Goal: Task Accomplishment & Management: Manage account settings

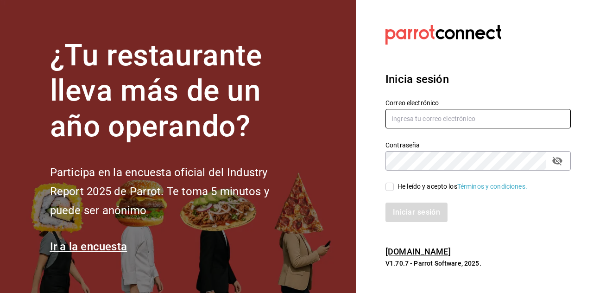
click at [473, 128] on input "text" at bounding box center [477, 118] width 185 height 19
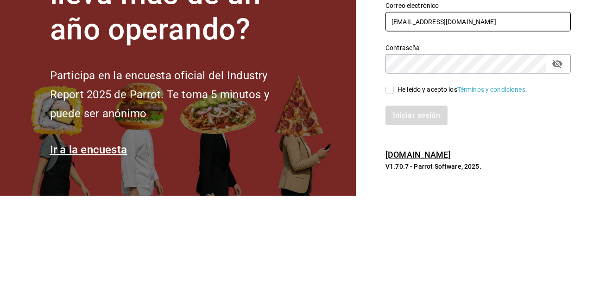
type input "[EMAIL_ADDRESS][DOMAIN_NAME]"
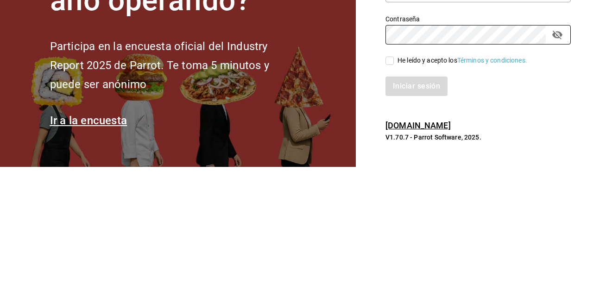
click at [393, 191] on input "He leído y acepto los Términos y condiciones." at bounding box center [389, 186] width 8 height 8
checkbox input "true"
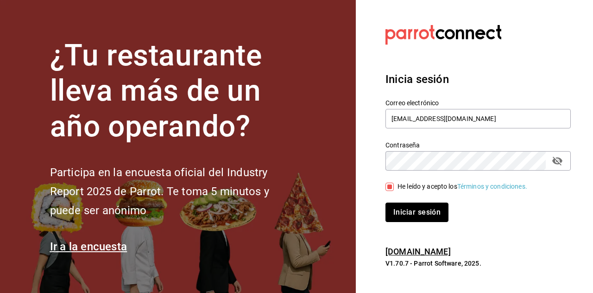
click at [422, 222] on button "Iniciar sesión" at bounding box center [416, 211] width 63 height 19
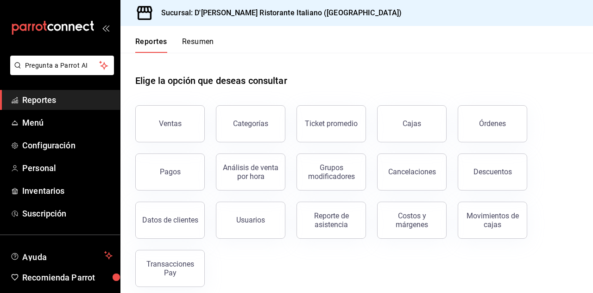
click at [44, 189] on span "Inventarios" at bounding box center [67, 190] width 90 height 12
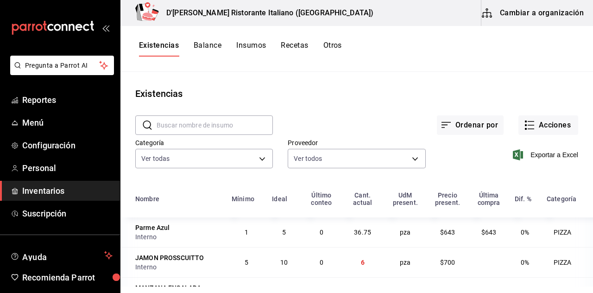
click at [534, 124] on icon "button" at bounding box center [529, 124] width 11 height 11
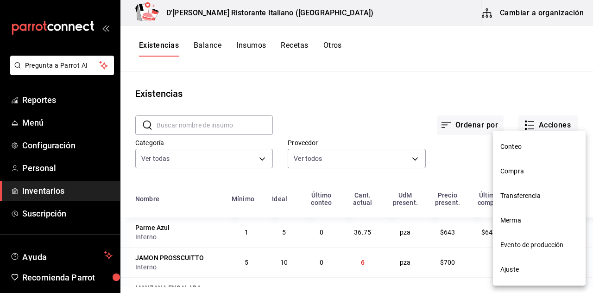
click at [523, 169] on span "Compra" at bounding box center [539, 171] width 78 height 10
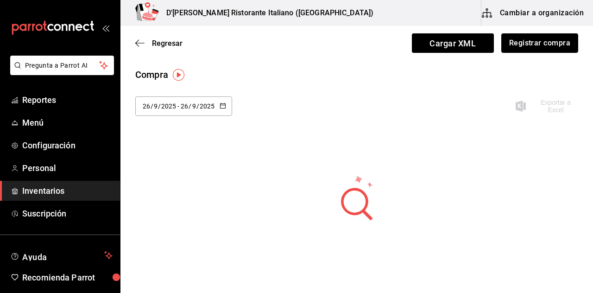
click at [552, 48] on button "Registrar compra" at bounding box center [539, 42] width 77 height 19
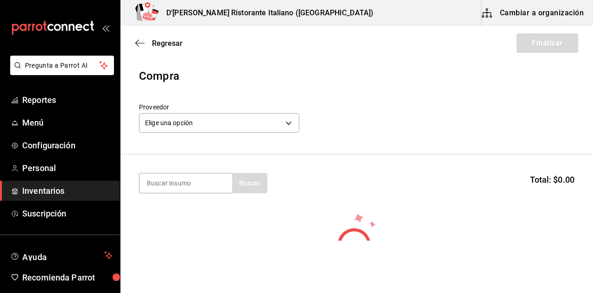
click at [287, 122] on body "Pregunta a Parrot AI Reportes Menú Configuración Personal Inventarios Suscripci…" at bounding box center [296, 120] width 593 height 240
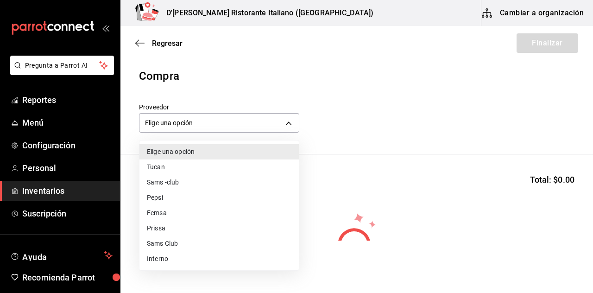
click at [160, 256] on li "Interno" at bounding box center [218, 258] width 159 height 15
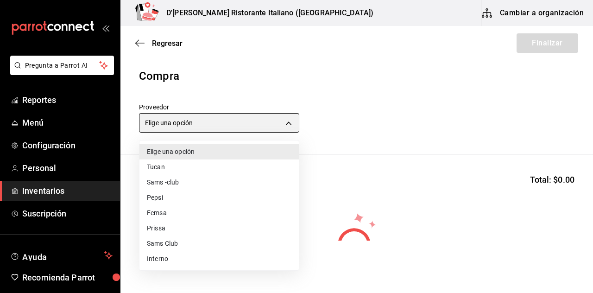
type input "c6a919a6-4d7b-41a0-912d-64ff516ea06c"
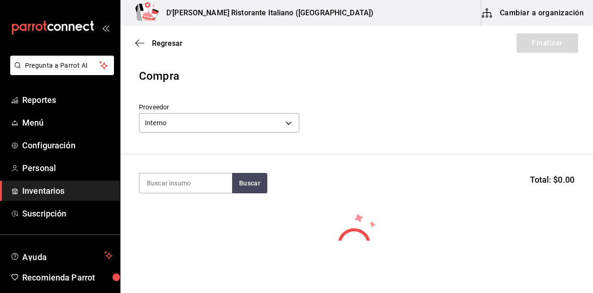
click at [200, 182] on input at bounding box center [185, 182] width 93 height 19
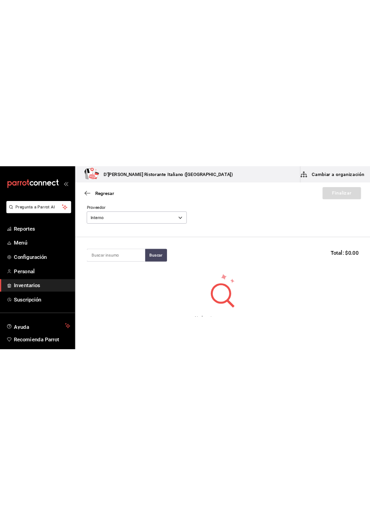
scroll to position [45, 0]
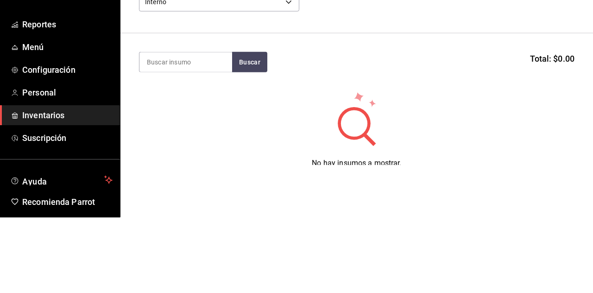
click at [184, 136] on input at bounding box center [185, 137] width 93 height 19
type input "Negra"
click at [251, 132] on button "Buscar" at bounding box center [249, 137] width 35 height 20
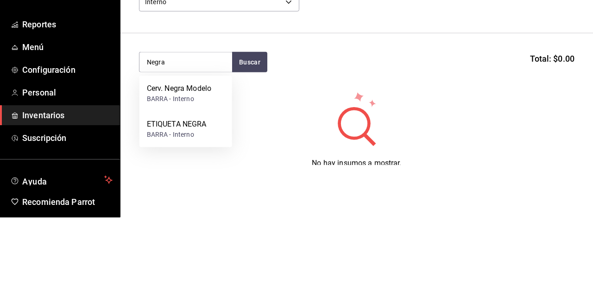
click at [181, 168] on div "Cerv. Negra Modelo" at bounding box center [179, 164] width 64 height 11
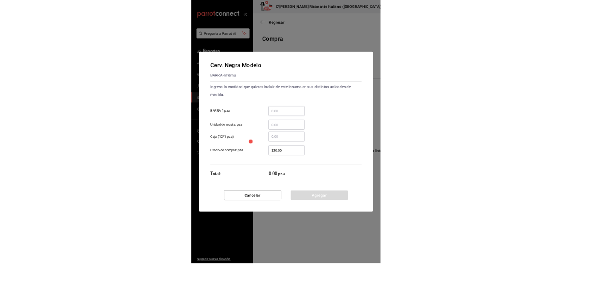
scroll to position [0, 0]
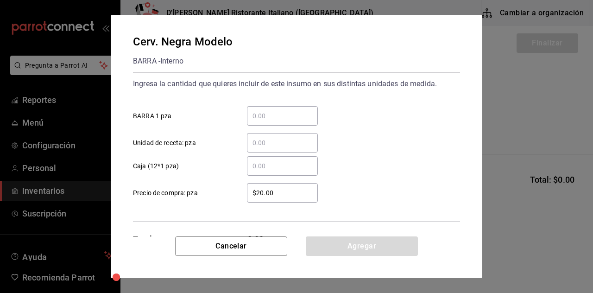
click at [265, 118] on input "​ BARRA 1 pza" at bounding box center [282, 115] width 71 height 11
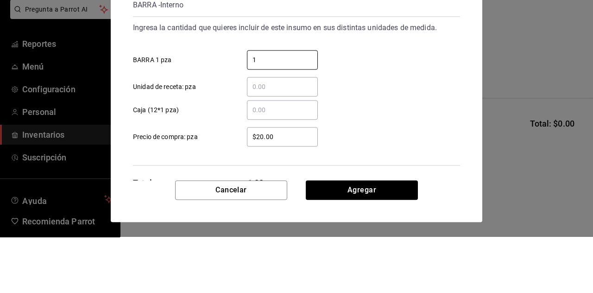
type input "12"
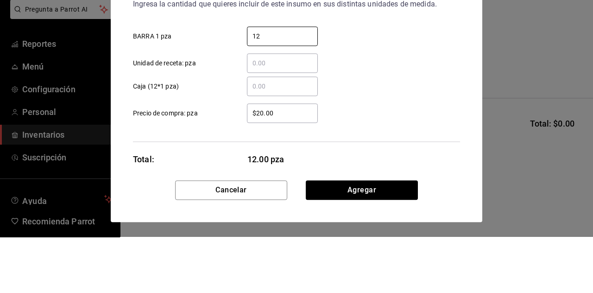
scroll to position [34, 0]
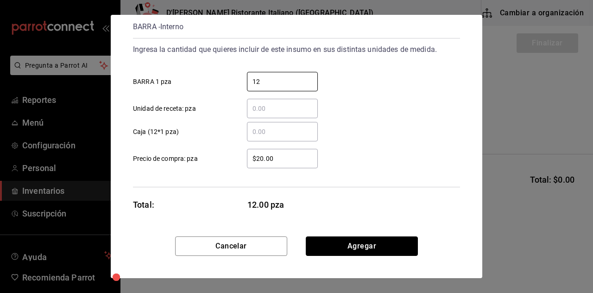
click at [361, 245] on button "Agregar" at bounding box center [362, 245] width 112 height 19
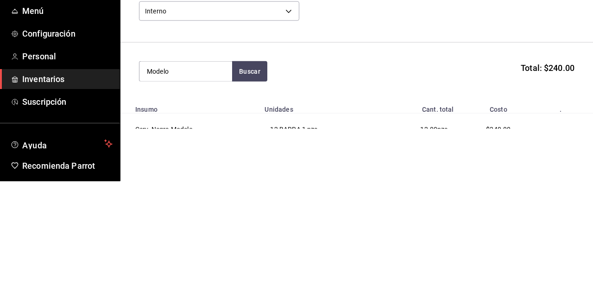
type input "Modelo"
click at [250, 181] on button "Buscar" at bounding box center [249, 183] width 35 height 20
click at [194, 154] on div "BARRA - Interno" at bounding box center [183, 157] width 73 height 10
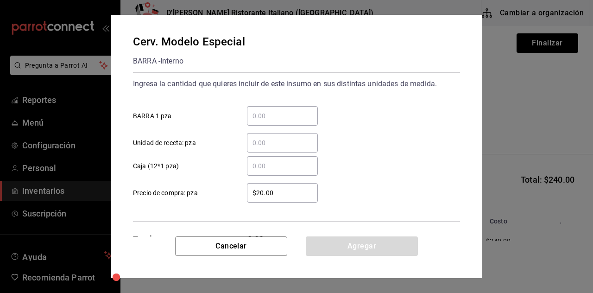
click at [268, 114] on input "​ BARRA 1 pza" at bounding box center [282, 115] width 71 height 11
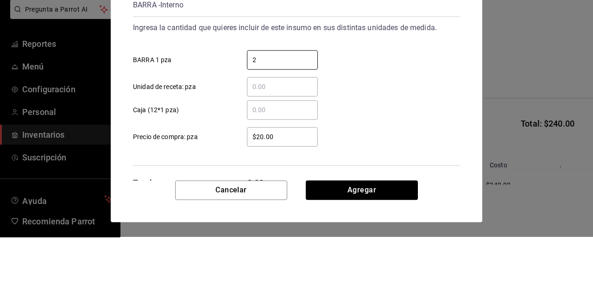
type input "24"
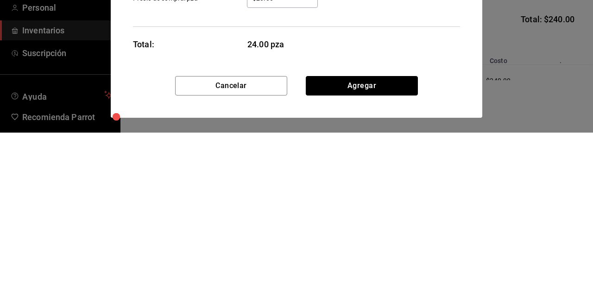
click at [364, 250] on button "Agregar" at bounding box center [362, 245] width 112 height 19
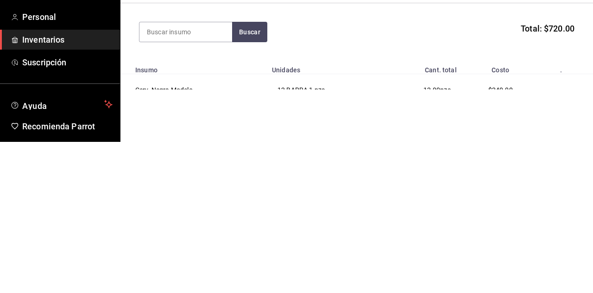
click at [177, 183] on input at bounding box center [185, 182] width 93 height 19
type input "Coca"
click at [256, 181] on button "Buscar" at bounding box center [249, 183] width 35 height 20
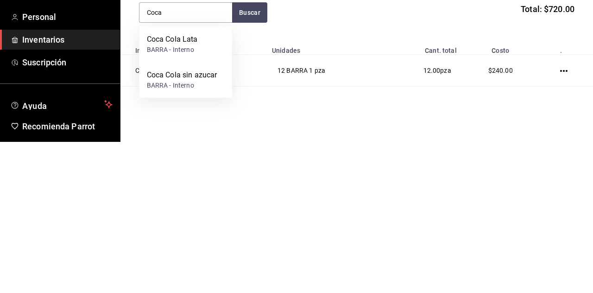
scroll to position [19, 0]
click at [177, 194] on div "Coca Cola Lata" at bounding box center [172, 190] width 51 height 11
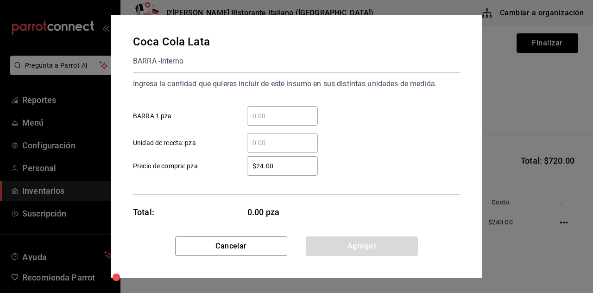
click at [268, 118] on input "​ BARRA 1 pza" at bounding box center [282, 115] width 71 height 11
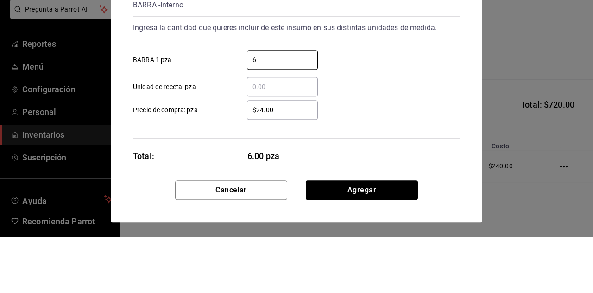
type input "60"
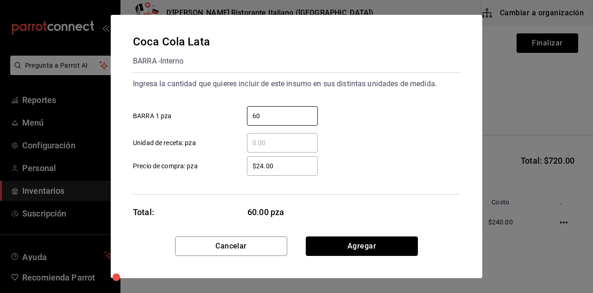
click at [368, 246] on button "Agregar" at bounding box center [362, 245] width 112 height 19
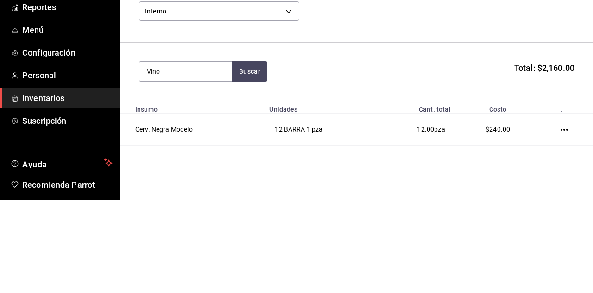
type input "Vino"
click at [249, 163] on button "Buscar" at bounding box center [249, 164] width 35 height 20
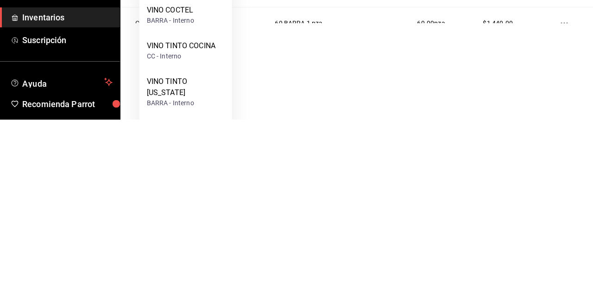
scroll to position [66, 0]
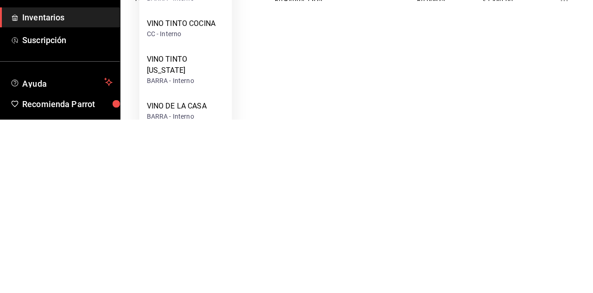
click at [172, 240] on div "VINO TINTO [US_STATE]" at bounding box center [186, 238] width 78 height 22
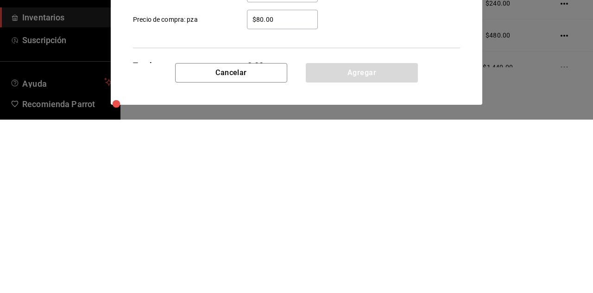
scroll to position [0, 0]
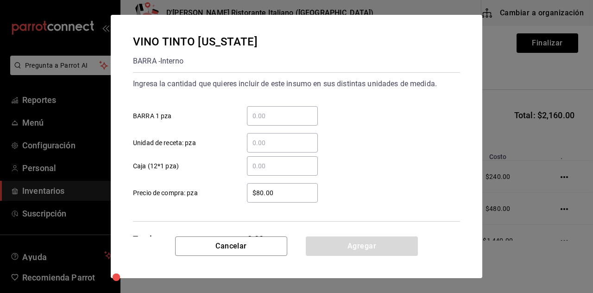
click at [272, 113] on input "​ BARRA 1 pza" at bounding box center [282, 115] width 71 height 11
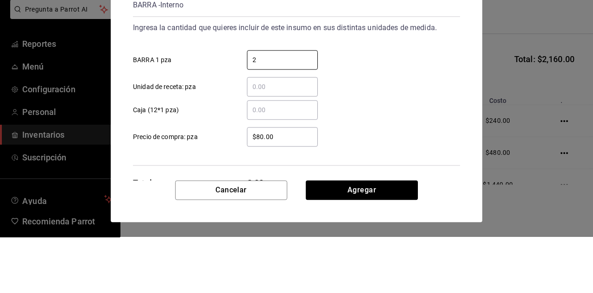
type input "24"
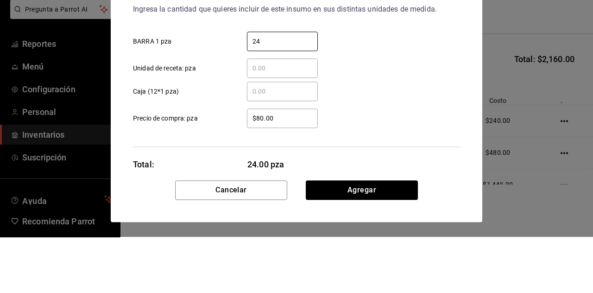
scroll to position [34, 0]
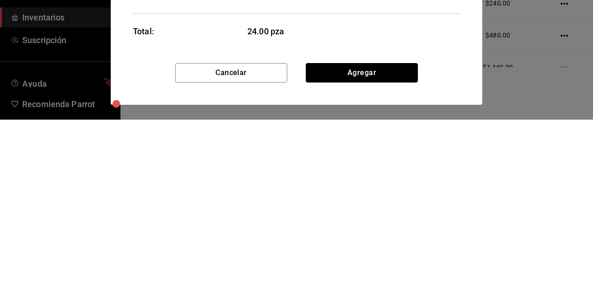
click at [365, 252] on button "Agregar" at bounding box center [362, 245] width 112 height 19
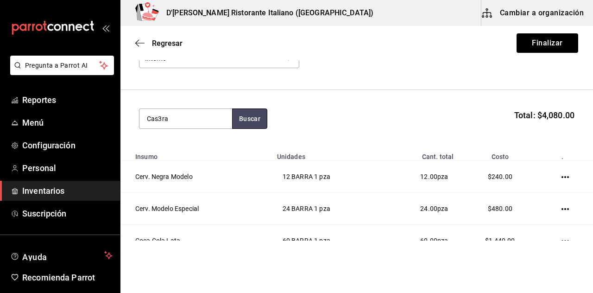
click at [253, 116] on button "Buscar" at bounding box center [249, 118] width 35 height 20
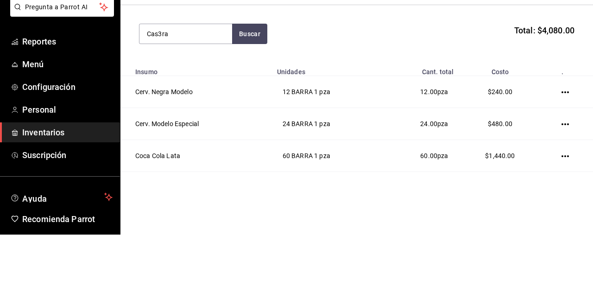
scroll to position [77, 0]
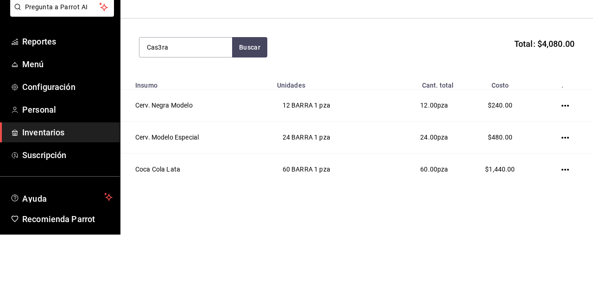
click at [198, 107] on input "Cas3ra" at bounding box center [185, 105] width 93 height 19
type input "Casera"
click at [246, 108] on button "Buscar" at bounding box center [249, 105] width 35 height 20
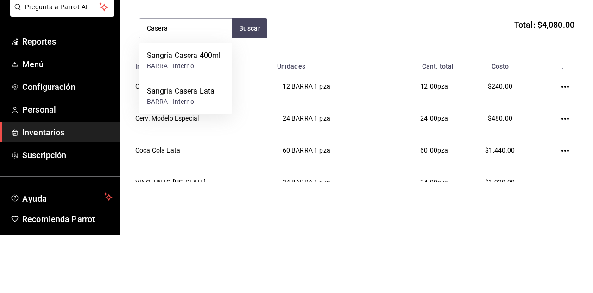
scroll to position [94, 0]
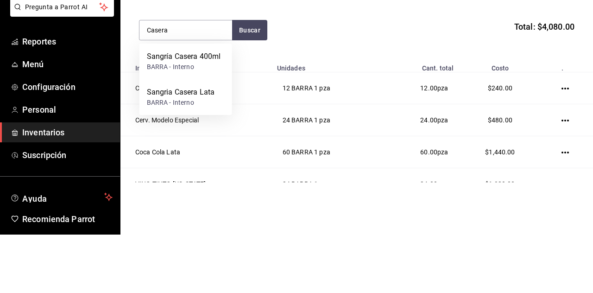
click at [188, 158] on div "BARRA - Interno" at bounding box center [181, 161] width 68 height 10
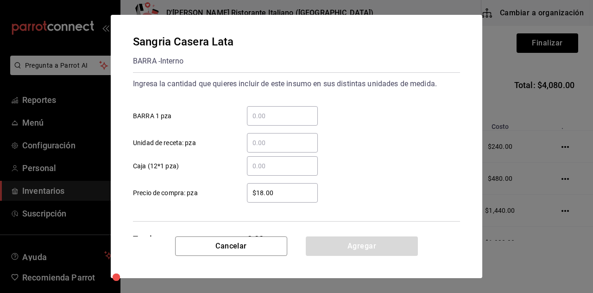
click at [280, 114] on input "​ BARRA 1 pza" at bounding box center [282, 115] width 71 height 11
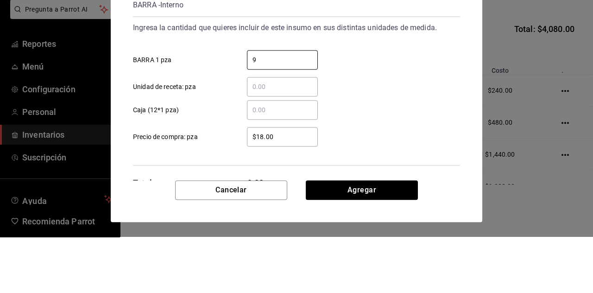
type input "96"
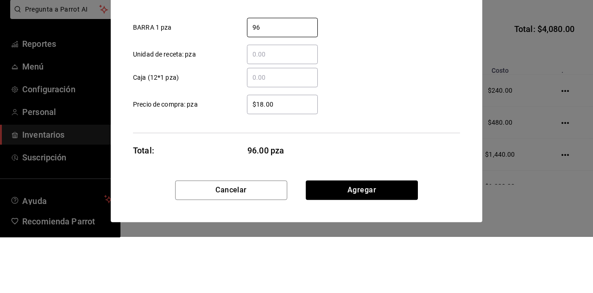
scroll to position [34, 0]
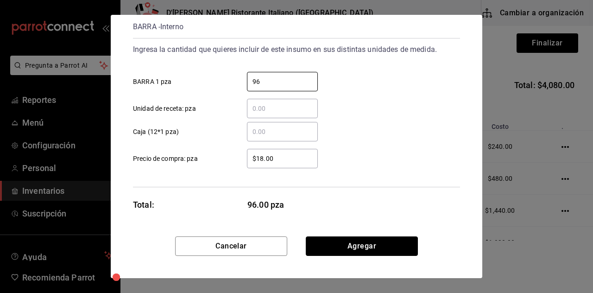
click at [374, 247] on button "Agregar" at bounding box center [362, 245] width 112 height 19
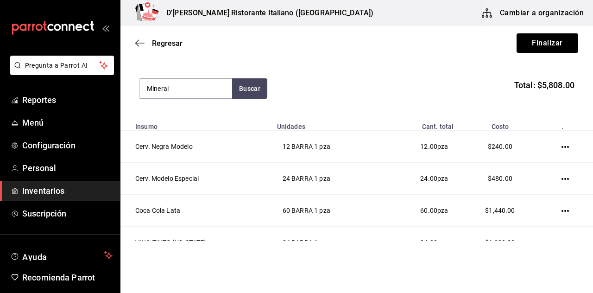
type input "Mineral"
click at [248, 85] on button "Buscar" at bounding box center [249, 88] width 35 height 20
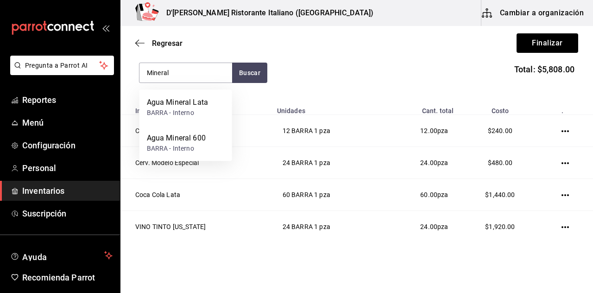
scroll to position [128, 0]
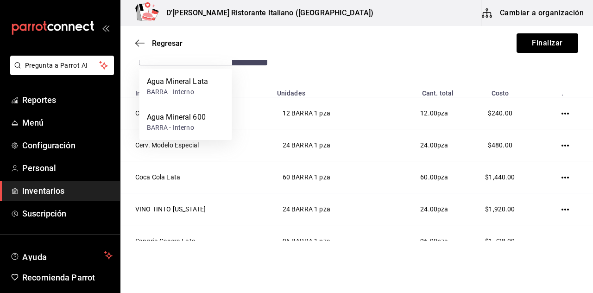
click at [179, 85] on div "Agua Mineral Lata" at bounding box center [177, 81] width 61 height 11
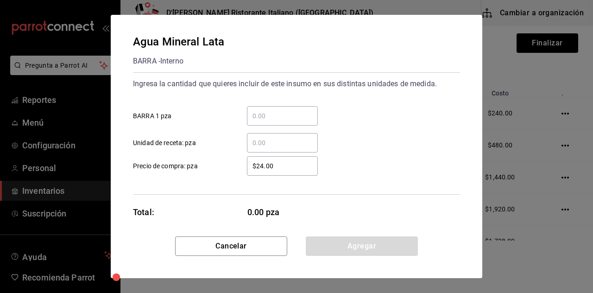
click at [288, 112] on input "​ BARRA 1 pza" at bounding box center [282, 115] width 71 height 11
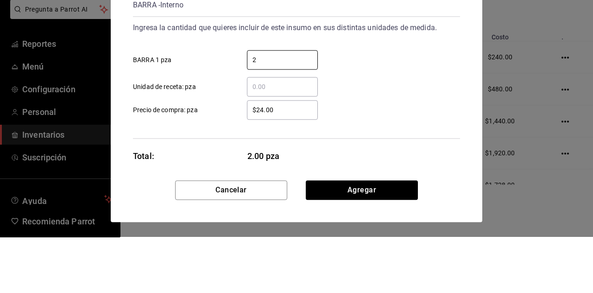
type input "24"
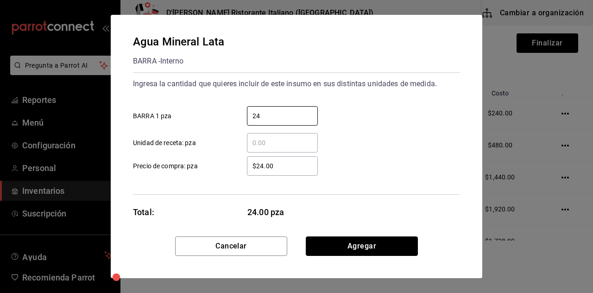
click at [368, 248] on button "Agregar" at bounding box center [362, 245] width 112 height 19
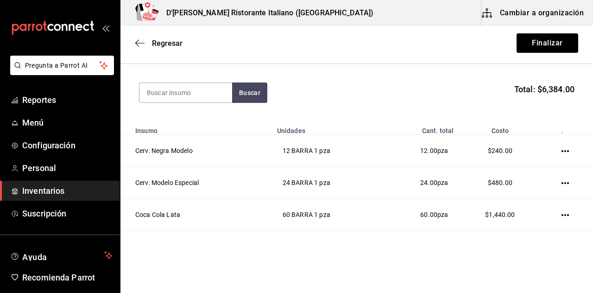
scroll to position [89, 0]
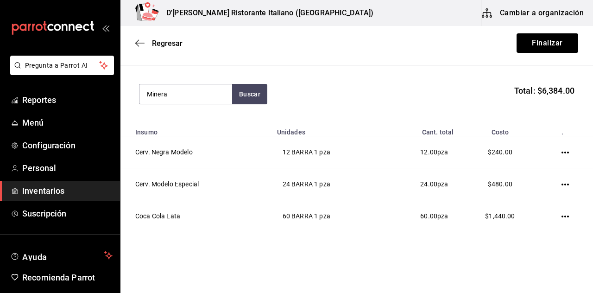
type input "Mineral"
click at [191, 63] on div "BARRA - Interno" at bounding box center [176, 68] width 59 height 10
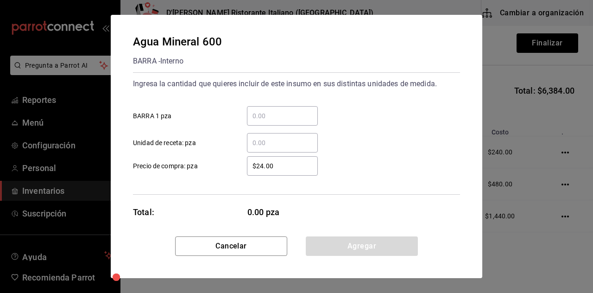
click at [273, 112] on input "​ BARRA 1 pza" at bounding box center [282, 115] width 71 height 11
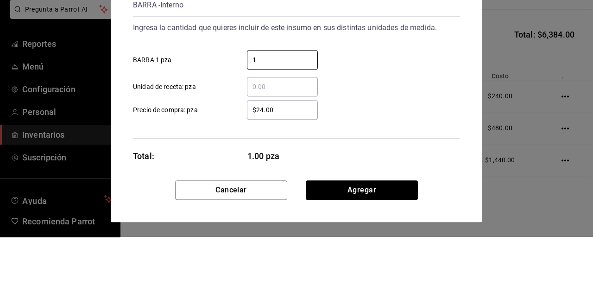
type input "12"
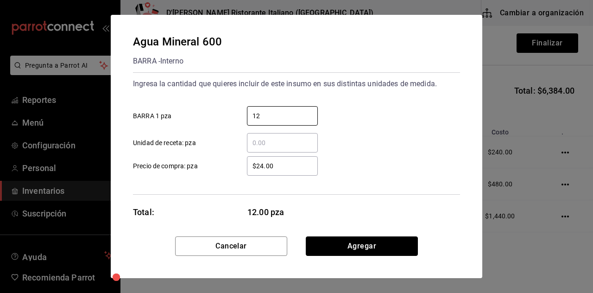
click at [368, 246] on button "Agregar" at bounding box center [362, 245] width 112 height 19
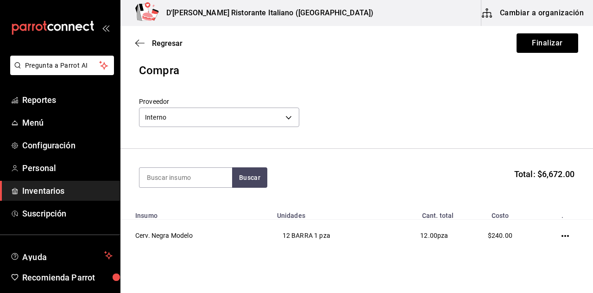
scroll to position [4, 0]
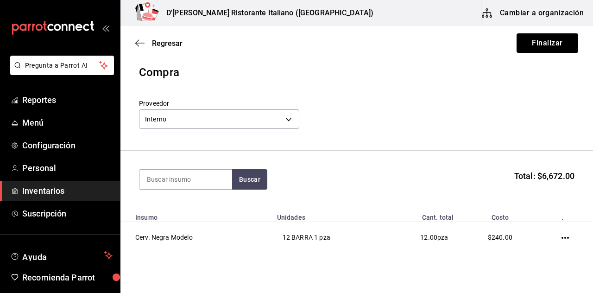
click at [188, 178] on input at bounding box center [185, 178] width 93 height 19
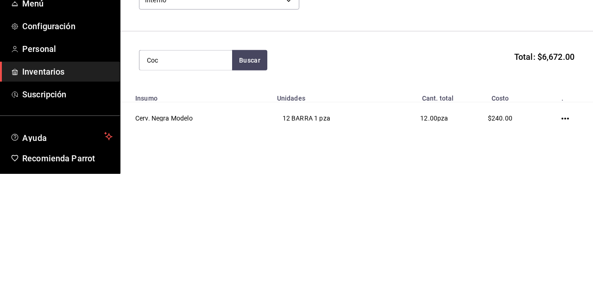
type input "Coca"
click at [197, 211] on div "Coca Cola sin azucar" at bounding box center [182, 205] width 70 height 11
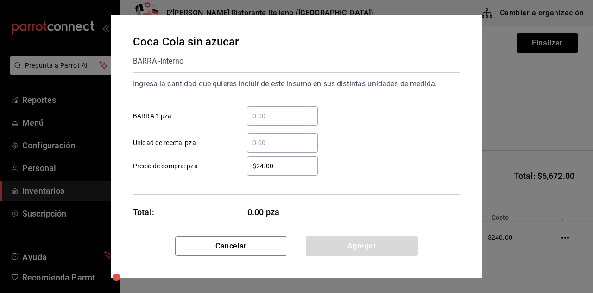
click at [277, 114] on input "​ BARRA 1 pza" at bounding box center [282, 115] width 71 height 11
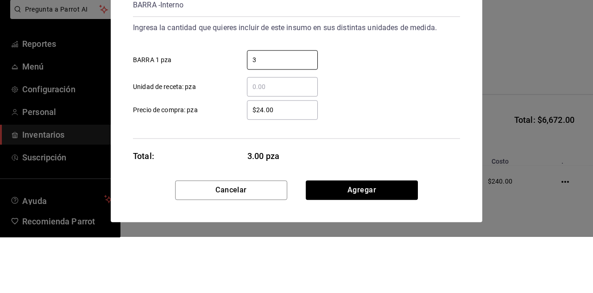
type input "36"
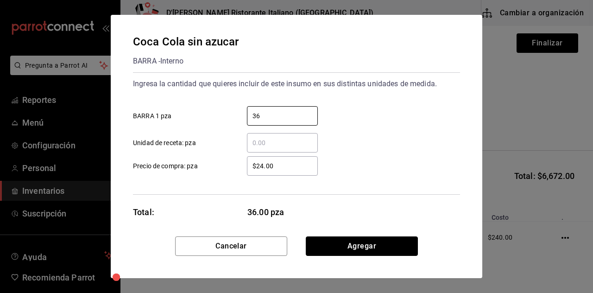
click at [371, 237] on button "Agregar" at bounding box center [362, 245] width 112 height 19
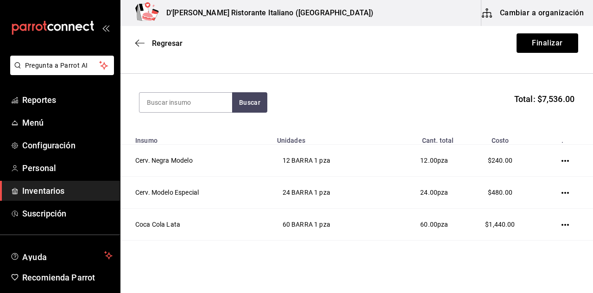
scroll to position [79, 0]
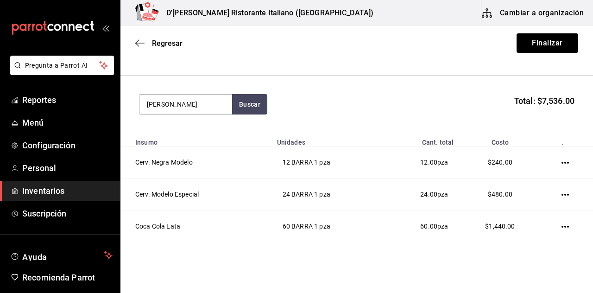
type input "[PERSON_NAME]"
click at [251, 106] on button "Buscar" at bounding box center [249, 104] width 35 height 20
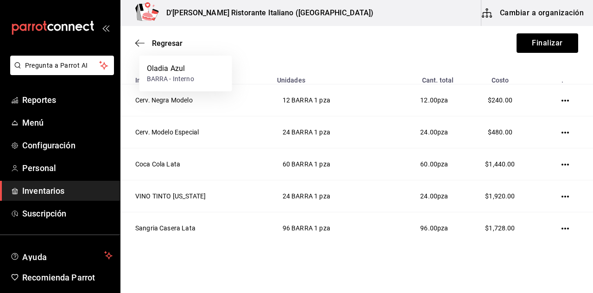
scroll to position [141, 0]
click at [174, 74] on div "Oladia Azul" at bounding box center [170, 68] width 47 height 11
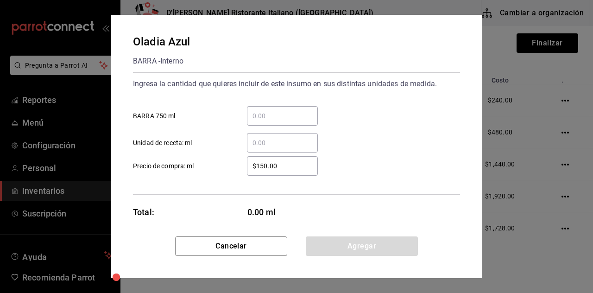
click at [277, 114] on input "​ BARRA 750 ml" at bounding box center [282, 115] width 71 height 11
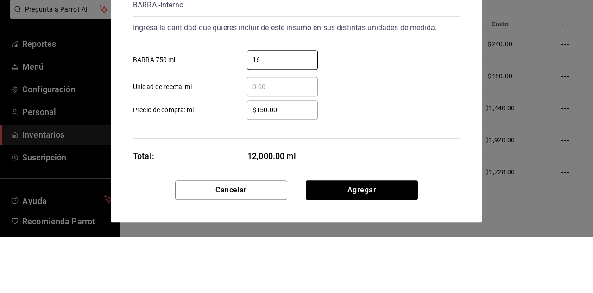
type input "1"
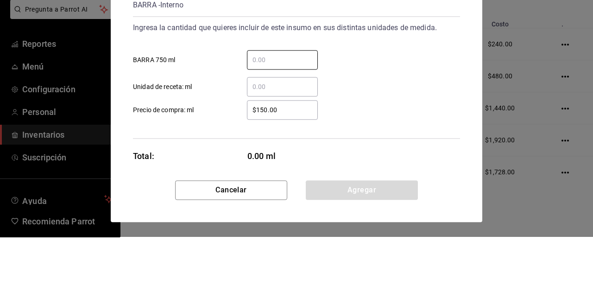
type input "4"
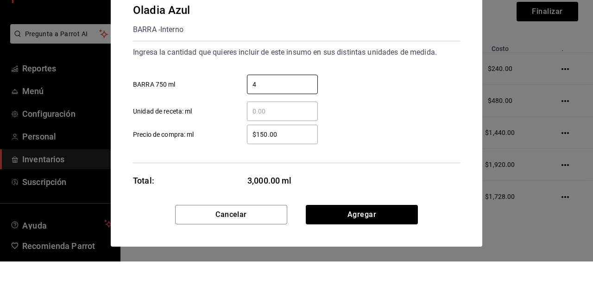
scroll to position [7, 0]
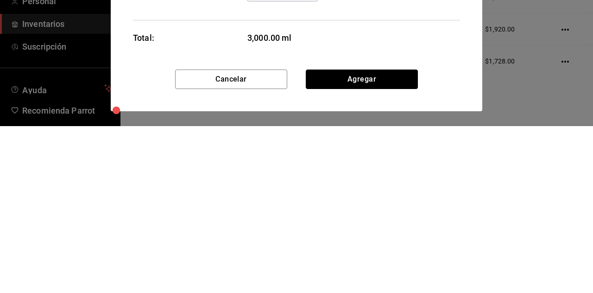
click at [379, 248] on button "Agregar" at bounding box center [362, 245] width 112 height 19
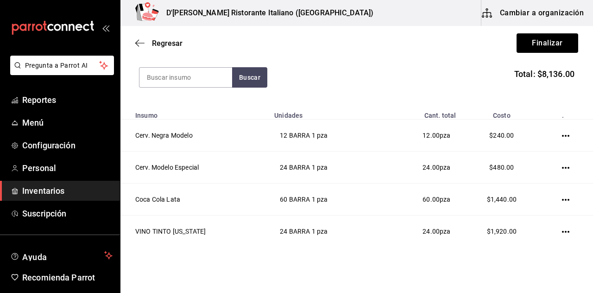
scroll to position [108, 0]
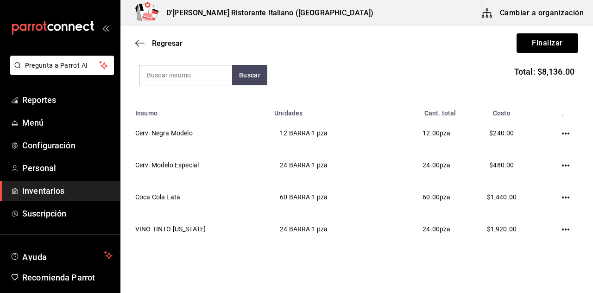
click at [188, 73] on input at bounding box center [185, 74] width 93 height 19
type input "Vino de"
click at [250, 75] on button "Buscar" at bounding box center [249, 75] width 35 height 20
click at [188, 42] on div "VINO DE LA CASA" at bounding box center [177, 37] width 60 height 11
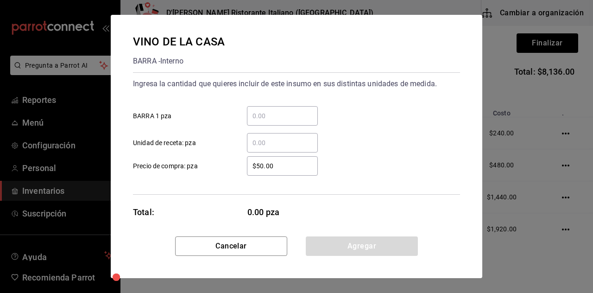
click at [267, 117] on input "​ BARRA 1 pza" at bounding box center [282, 115] width 71 height 11
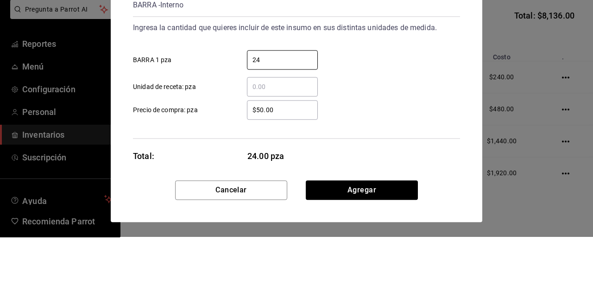
type input "24"
click at [396, 143] on div "​ Unidad de receta: pza" at bounding box center [292, 138] width 334 height 27
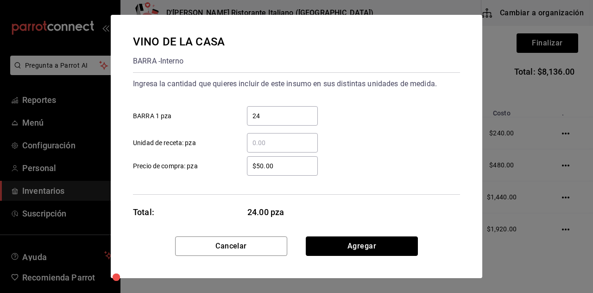
click at [373, 246] on button "Agregar" at bounding box center [362, 245] width 112 height 19
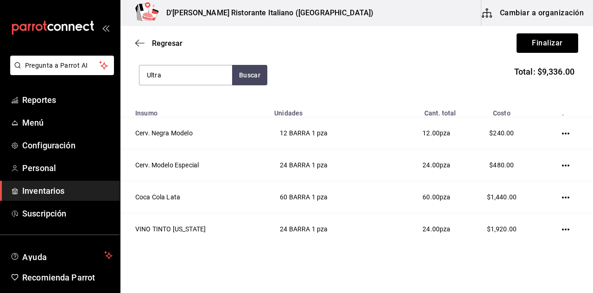
type input "Ultra"
click at [249, 75] on button "Buscar" at bounding box center [249, 75] width 35 height 20
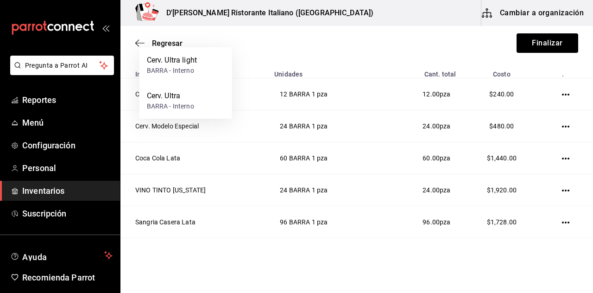
scroll to position [154, 0]
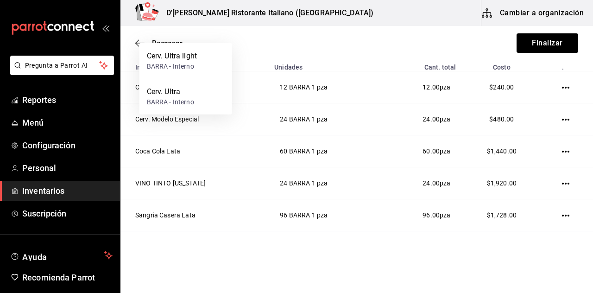
click at [176, 97] on div "BARRA - Interno" at bounding box center [170, 102] width 47 height 10
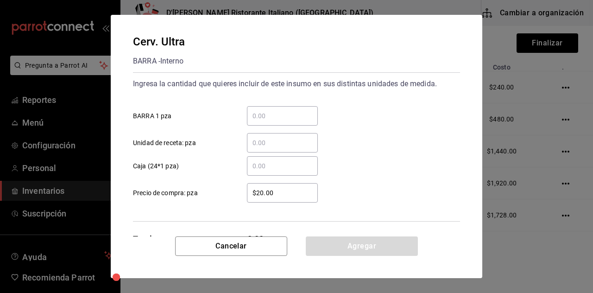
click at [276, 116] on input "​ BARRA 1 pza" at bounding box center [282, 115] width 71 height 11
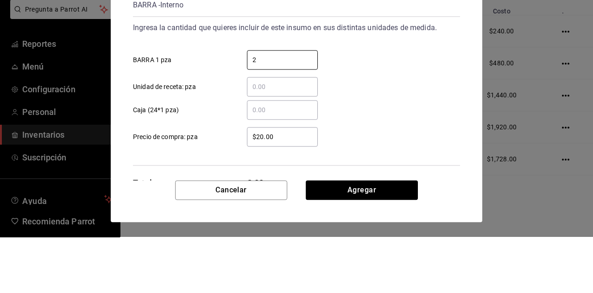
type input "24"
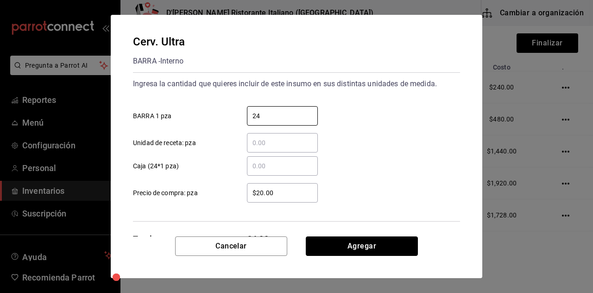
click at [381, 246] on button "Agregar" at bounding box center [362, 245] width 112 height 19
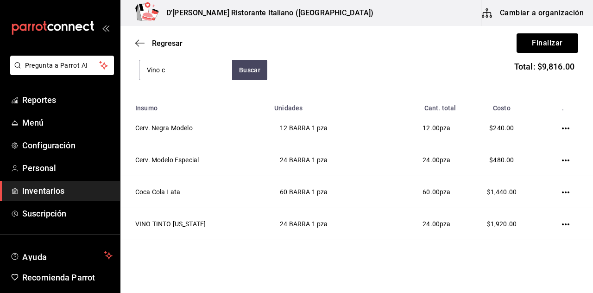
scroll to position [112, 0]
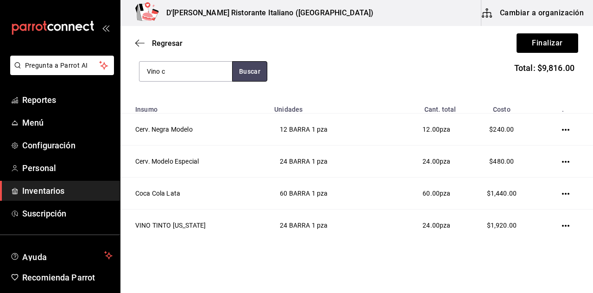
click at [259, 71] on button "Buscar" at bounding box center [249, 71] width 35 height 20
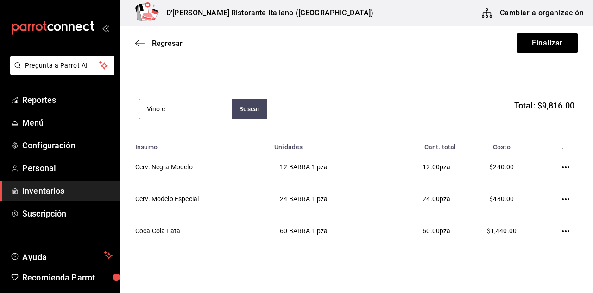
scroll to position [0, 0]
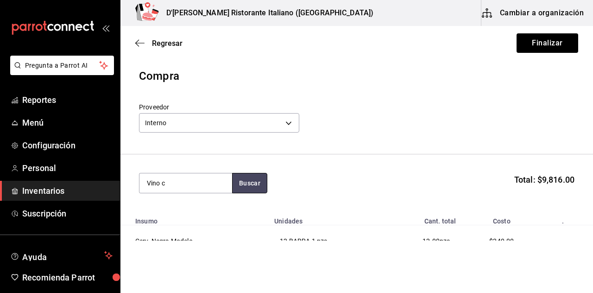
click at [254, 182] on button "Buscar" at bounding box center [249, 183] width 35 height 20
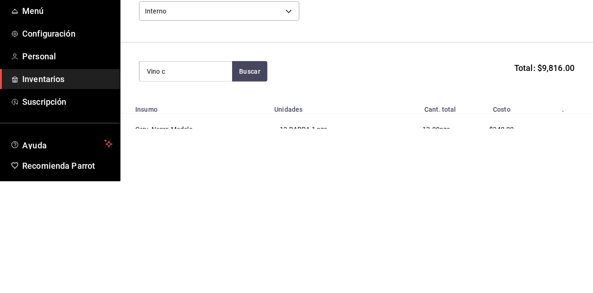
click at [202, 185] on input "Vino c" at bounding box center [185, 182] width 93 height 19
type input "V"
type input "Cocina"
click at [250, 181] on button "Buscar" at bounding box center [249, 183] width 35 height 20
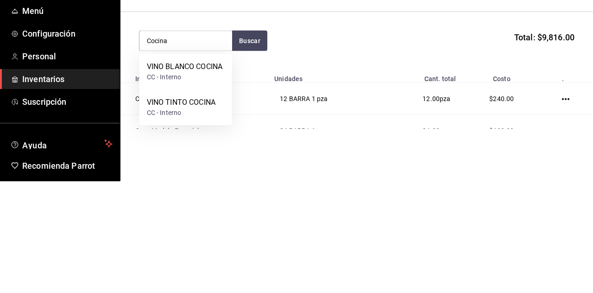
scroll to position [31, 0]
click at [178, 185] on div "CC - Interno" at bounding box center [184, 189] width 75 height 10
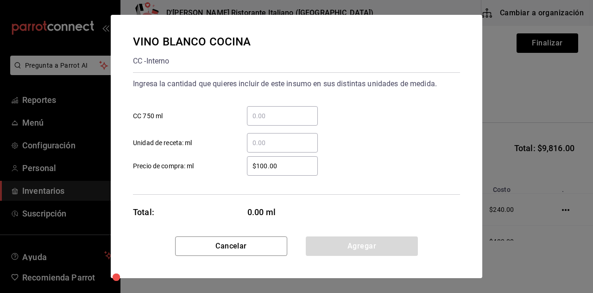
click at [272, 117] on input "​ CC 750 ml" at bounding box center [282, 115] width 71 height 11
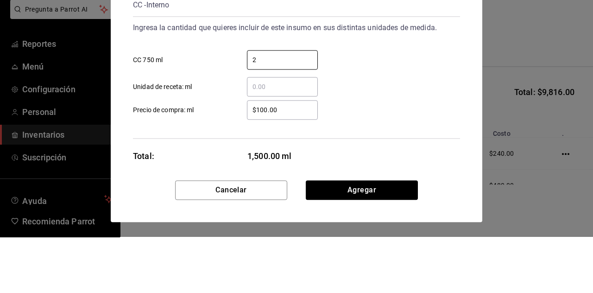
type input "2"
click at [433, 139] on div "​ Unidad de receta: ml" at bounding box center [292, 138] width 334 height 27
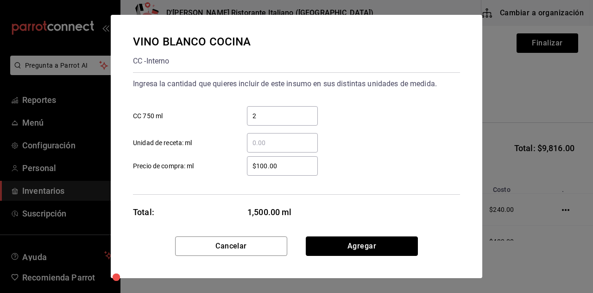
click at [374, 243] on button "Agregar" at bounding box center [362, 245] width 112 height 19
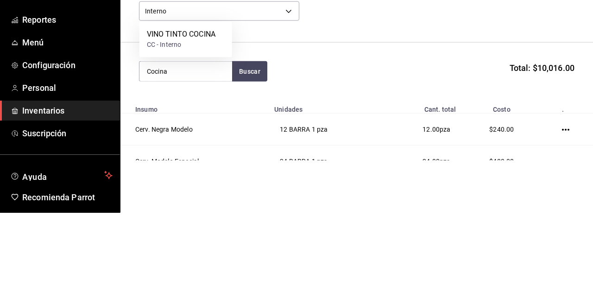
type input "Cocina"
click at [253, 153] on button "Buscar" at bounding box center [249, 151] width 35 height 20
click at [188, 122] on div "CC - Interno" at bounding box center [181, 125] width 69 height 10
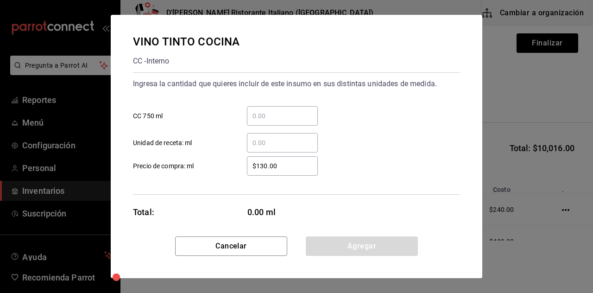
click at [271, 115] on input "​ CC 750 ml" at bounding box center [282, 115] width 71 height 11
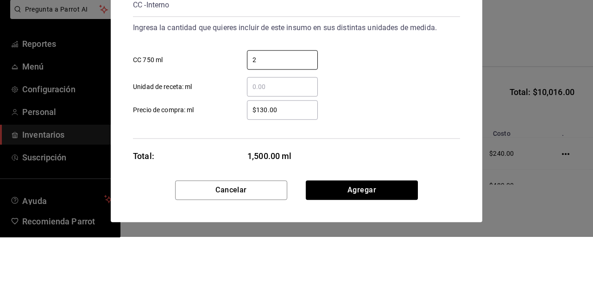
type input "2"
click at [419, 146] on div "​ Unidad de receta: ml" at bounding box center [292, 138] width 334 height 27
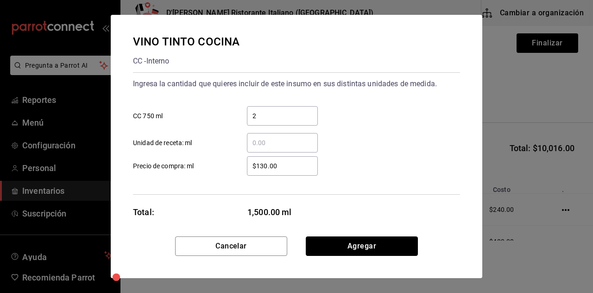
click at [374, 247] on button "Agregar" at bounding box center [362, 245] width 112 height 19
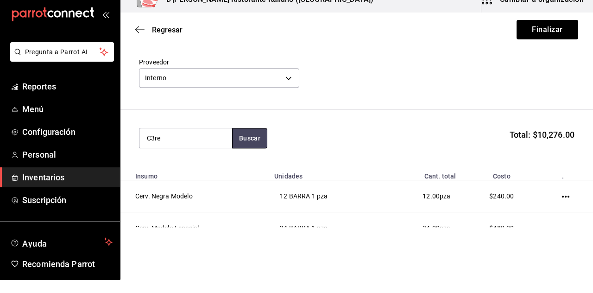
click at [251, 146] on button "Buscar" at bounding box center [249, 151] width 35 height 20
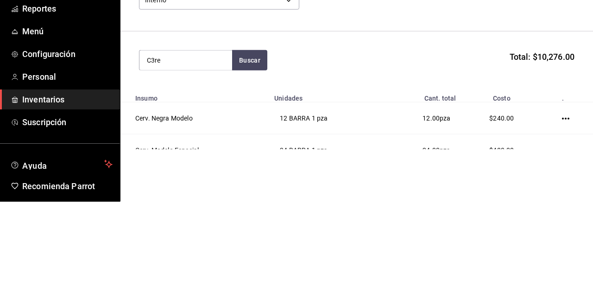
scroll to position [30, 0]
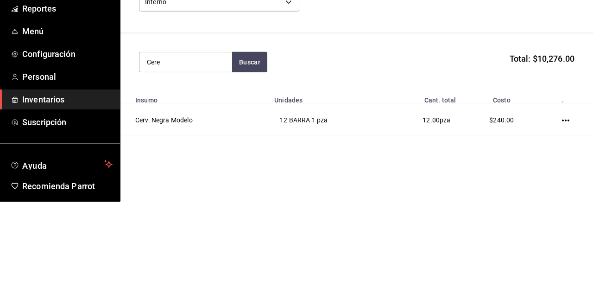
type input "Cere"
click at [258, 153] on button "Buscar" at bounding box center [249, 153] width 35 height 20
click at [250, 154] on button "Buscar" at bounding box center [249, 153] width 35 height 20
click at [185, 186] on div "POSTRE - Interno" at bounding box center [172, 191] width 50 height 10
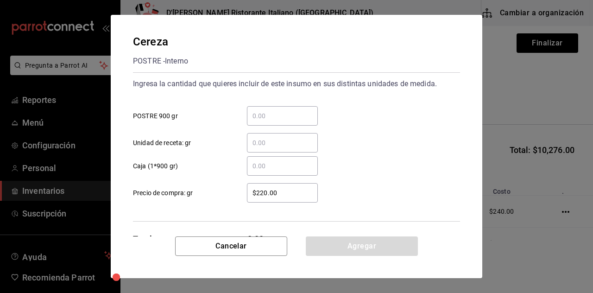
click at [264, 113] on input "​ POSTRE 900 gr" at bounding box center [282, 115] width 71 height 11
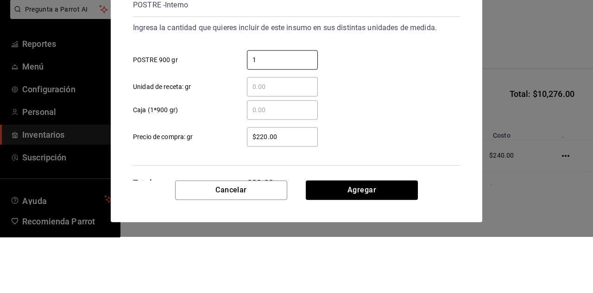
type input "1"
click at [449, 136] on div "​ Unidad de receta: gr" at bounding box center [292, 138] width 334 height 27
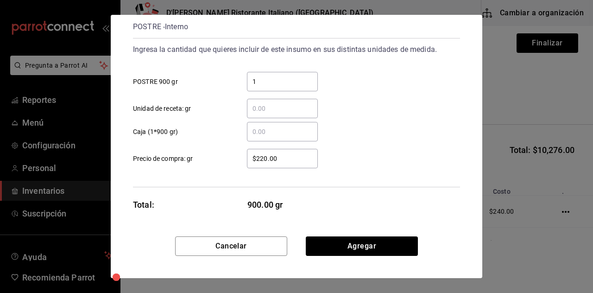
scroll to position [33, 0]
click at [368, 247] on button "Agregar" at bounding box center [362, 245] width 112 height 19
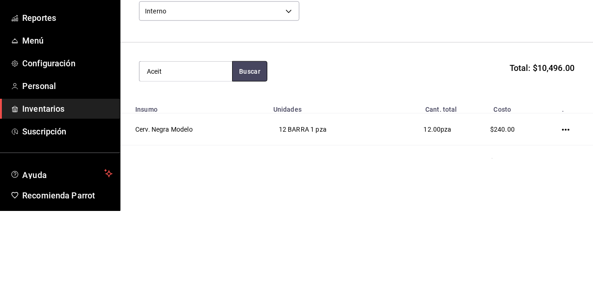
click at [254, 149] on button "Buscar" at bounding box center [249, 153] width 35 height 20
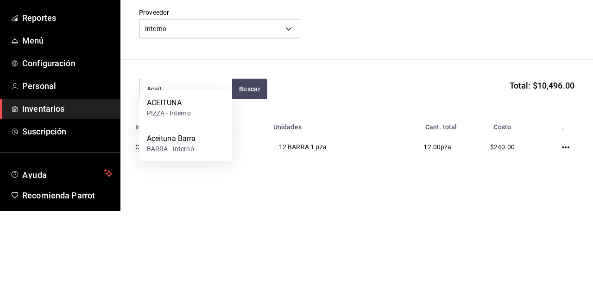
scroll to position [11, 0]
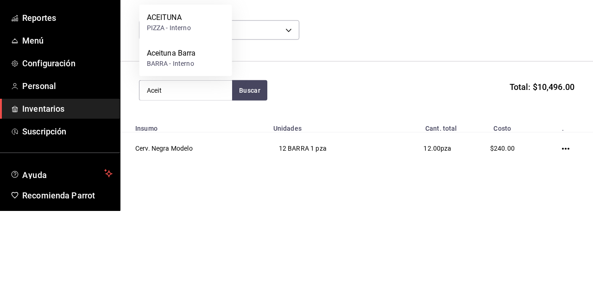
click at [397, 142] on header "Compra Proveedor Interno c6a919a6-4d7b-41a0-912d-64ff516ea06c" at bounding box center [356, 100] width 472 height 87
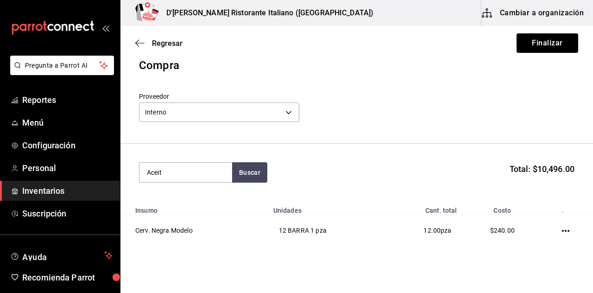
click at [197, 169] on input "Aceit" at bounding box center [185, 171] width 93 height 19
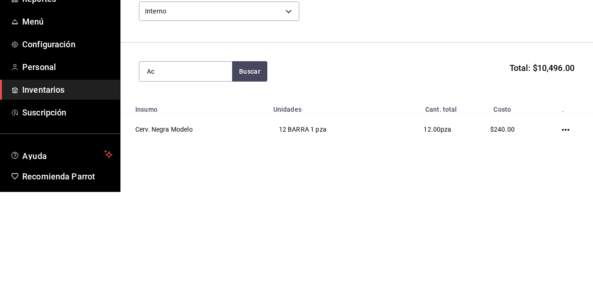
type input "A"
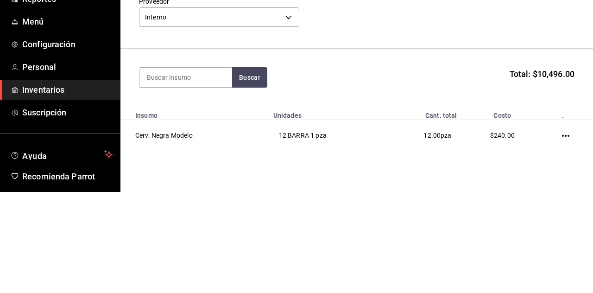
scroll to position [4, 0]
click at [149, 179] on input "3spina" at bounding box center [185, 178] width 93 height 19
type input "Espina"
click at [256, 180] on button "Buscar" at bounding box center [249, 179] width 35 height 20
click at [187, 143] on div "Crema de Espinaca" at bounding box center [179, 141] width 64 height 11
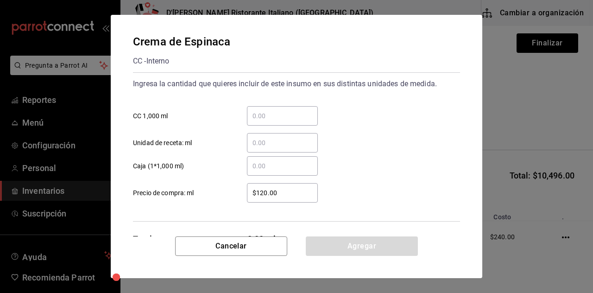
click at [277, 116] on input "​ CC 1,000 ml" at bounding box center [282, 115] width 71 height 11
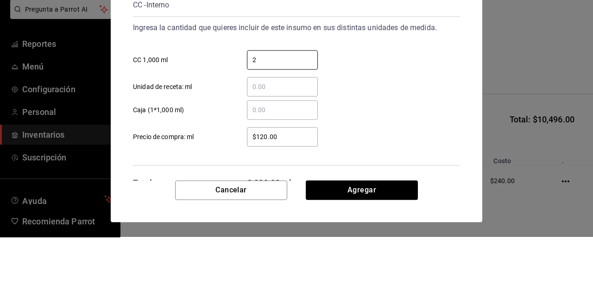
type input "2"
click at [519, 131] on div "Crema de Espinaca CC - Interno Ingresa la cantidad que quieres incluir de este …" at bounding box center [296, 146] width 593 height 293
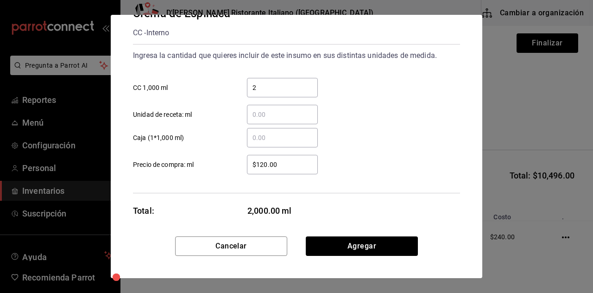
scroll to position [34, 0]
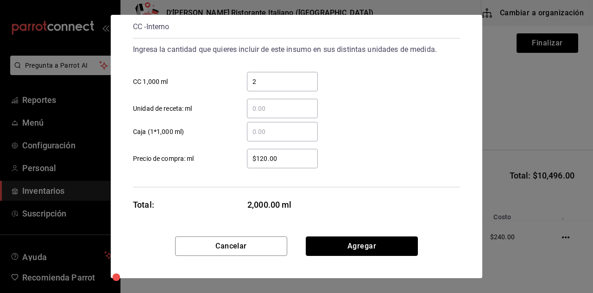
click at [368, 248] on button "Agregar" at bounding box center [362, 245] width 112 height 19
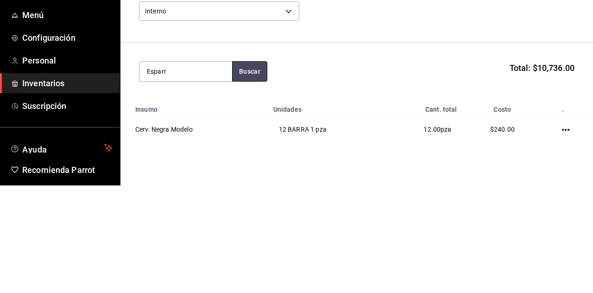
click at [253, 181] on button "Buscar" at bounding box center [249, 179] width 35 height 20
click at [251, 185] on button "Buscar" at bounding box center [249, 179] width 35 height 20
type input "E"
type input "Champ"
click at [242, 179] on button "Buscar" at bounding box center [249, 179] width 35 height 20
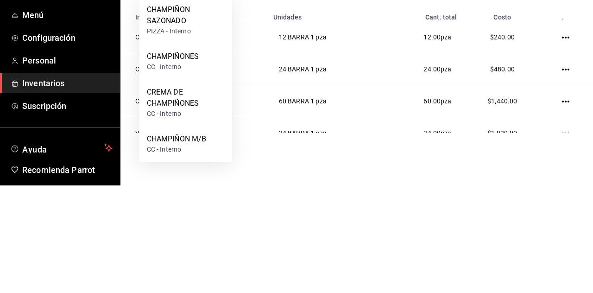
scroll to position [100, 0]
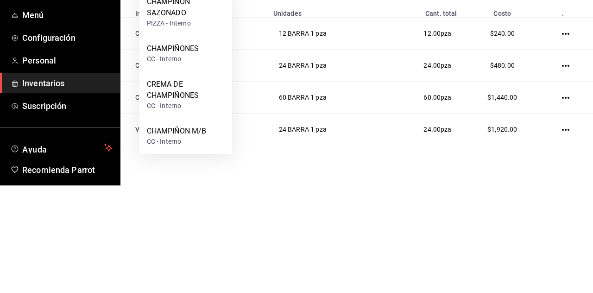
click at [172, 200] on div "CREMA DE CHAMPIÑONES" at bounding box center [186, 197] width 78 height 22
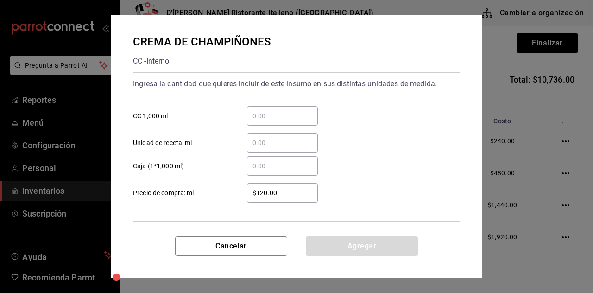
click at [274, 113] on input "​ CC 1,000 ml" at bounding box center [282, 115] width 71 height 11
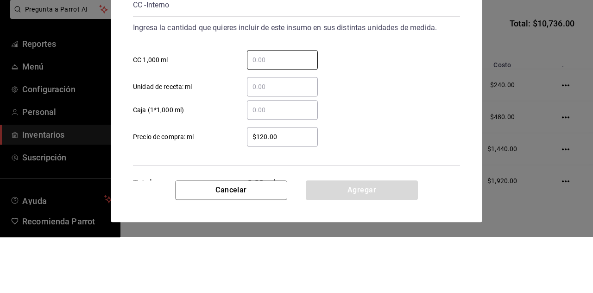
type input "5"
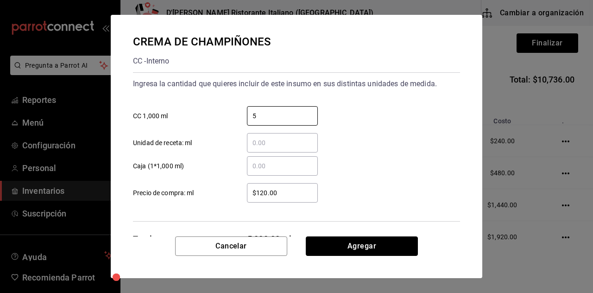
click at [375, 247] on button "Agregar" at bounding box center [362, 245] width 112 height 19
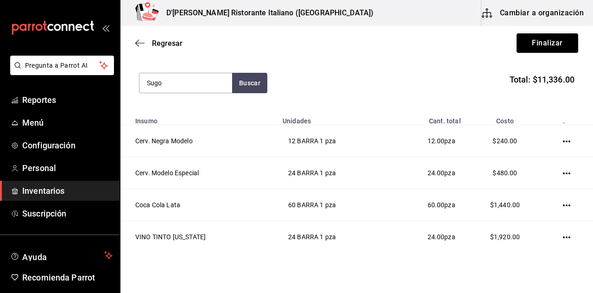
type input "Sugo"
click at [248, 77] on button "Buscar" at bounding box center [249, 83] width 35 height 20
click at [180, 49] on div "SALSA SUGO" at bounding box center [169, 45] width 44 height 11
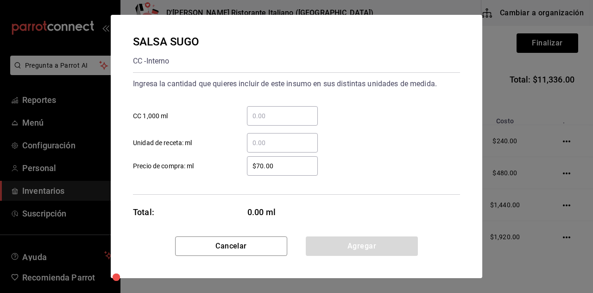
click at [276, 115] on input "​ CC 1,000 ml" at bounding box center [282, 115] width 71 height 11
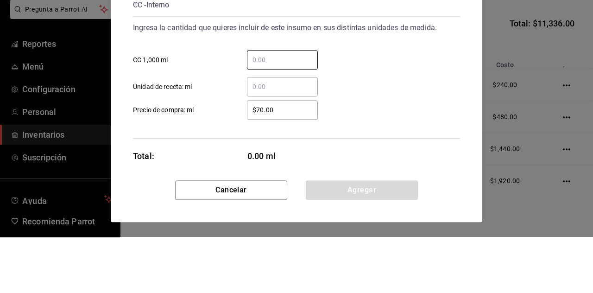
type input "9"
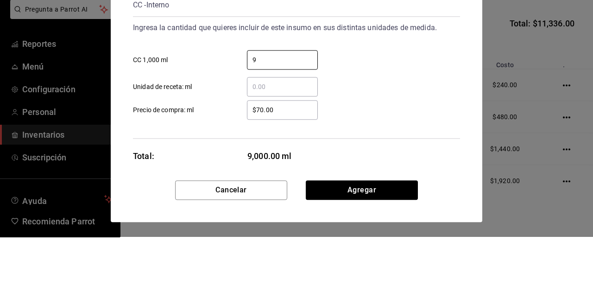
scroll to position [7, 0]
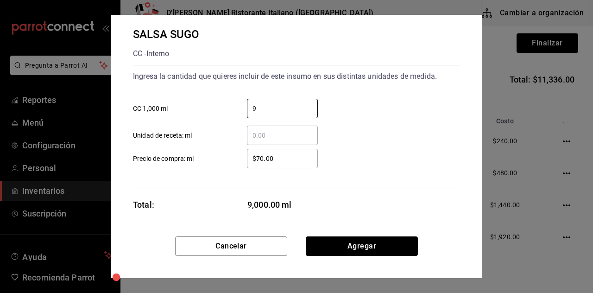
click at [368, 248] on button "Agregar" at bounding box center [362, 245] width 112 height 19
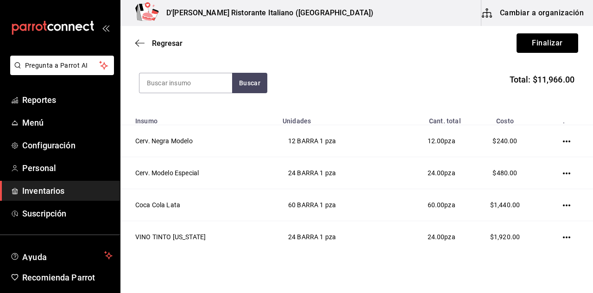
click at [540, 39] on button "Finalizar" at bounding box center [547, 42] width 62 height 19
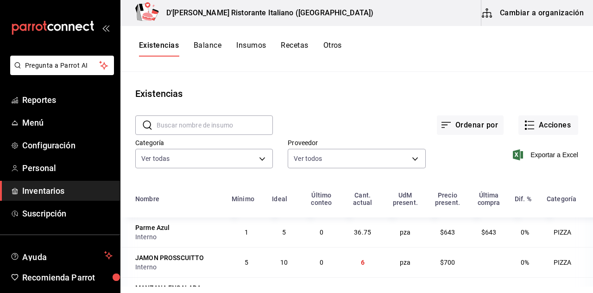
scroll to position [34, 0]
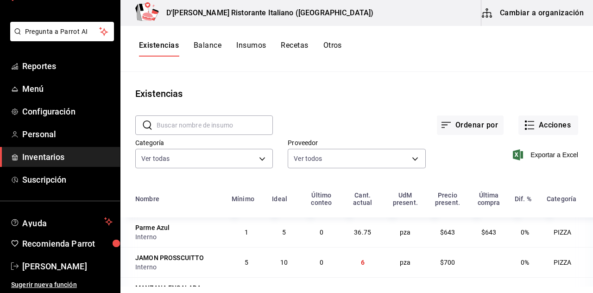
click at [69, 266] on span "[PERSON_NAME]" at bounding box center [67, 266] width 90 height 12
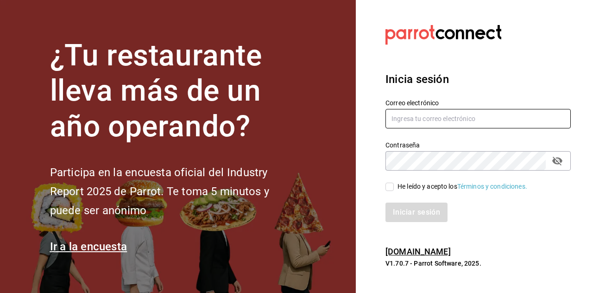
click at [480, 128] on input "text" at bounding box center [477, 118] width 185 height 19
